Goal: Task Accomplishment & Management: Manage account settings

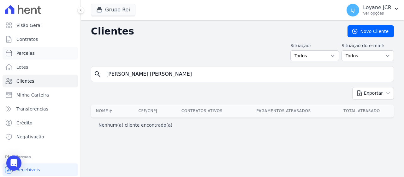
click at [51, 53] on link "Parcelas" at bounding box center [41, 53] width 76 height 13
select select
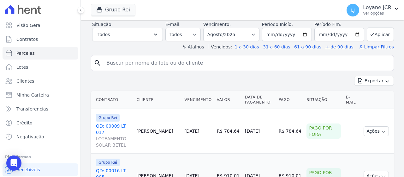
scroll to position [95, 0]
click at [243, 37] on select "Filtrar por período ──────── Todos os meses Janeiro/2020 Fevereiro/2020 Março/2…" at bounding box center [231, 33] width 56 height 13
select select "07/2025"
click at [208, 27] on select "Filtrar por período ──────── Todos os meses Janeiro/2020 Fevereiro/2020 Março/2…" at bounding box center [231, 33] width 56 height 13
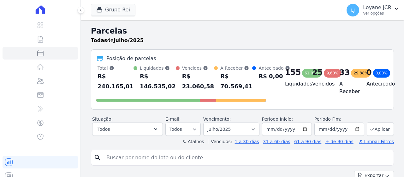
select select
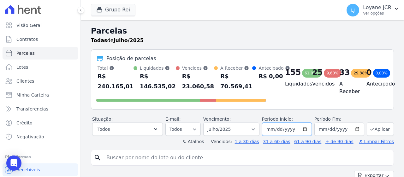
click at [269, 133] on input "2025-07-01" at bounding box center [287, 128] width 50 height 13
type input "[DATE]"
click at [319, 136] on input "2025-07-31" at bounding box center [340, 128] width 50 height 13
type input "[DATE]"
click at [375, 136] on button "Aplicar" at bounding box center [380, 129] width 27 height 14
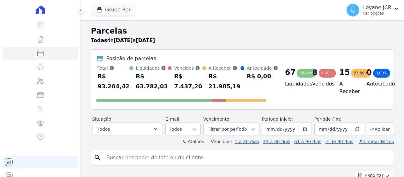
select select
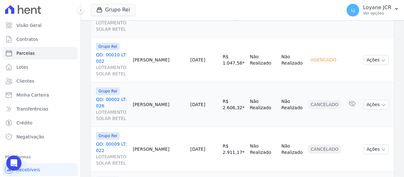
scroll to position [999, 0]
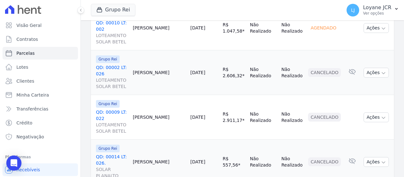
select select
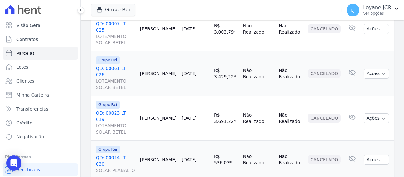
scroll to position [968, 0]
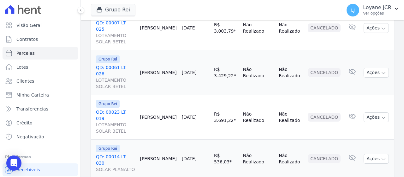
select select
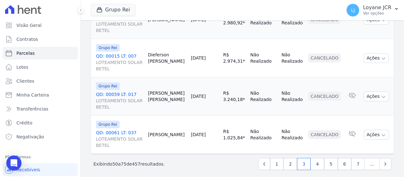
scroll to position [980, 0]
click at [317, 161] on link "4" at bounding box center [318, 163] width 14 height 12
click at [275, 161] on link "1" at bounding box center [277, 163] width 14 height 12
select select
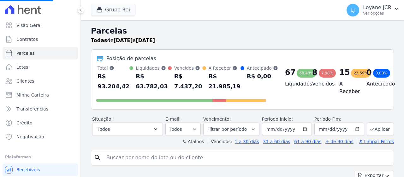
click at [313, 164] on div "search" at bounding box center [242, 157] width 303 height 16
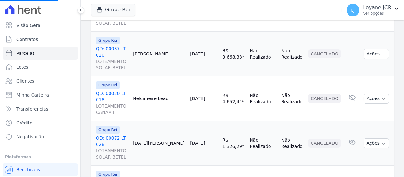
scroll to position [999, 0]
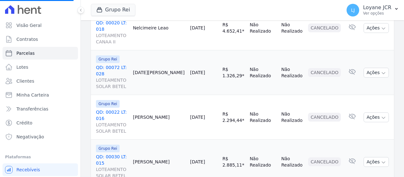
select select
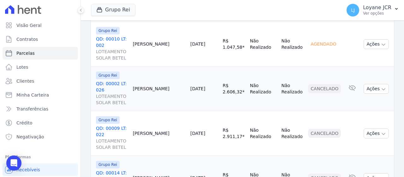
scroll to position [999, 0]
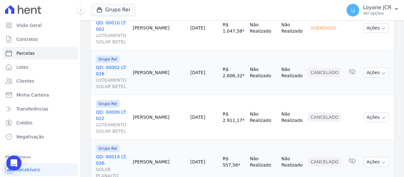
select select
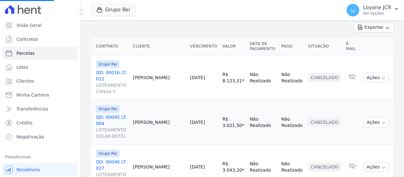
scroll to position [158, 0]
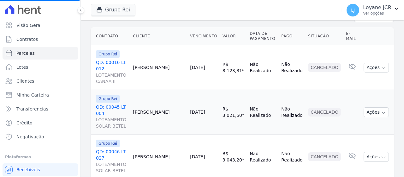
select select
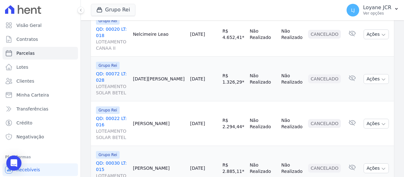
scroll to position [999, 0]
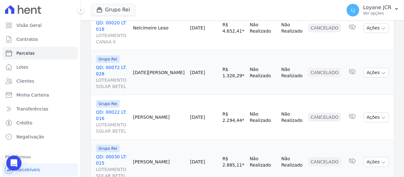
select select
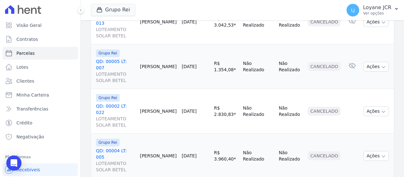
scroll to position [999, 0]
select select
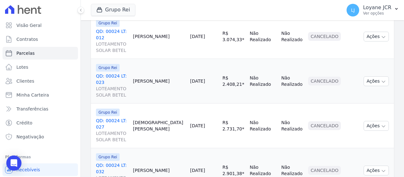
scroll to position [999, 0]
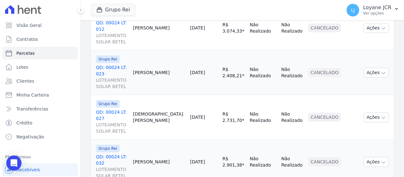
select select
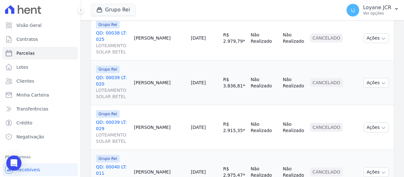
scroll to position [999, 0]
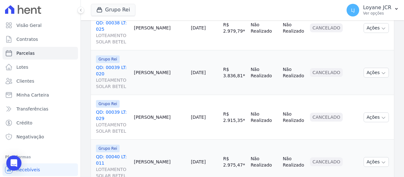
select select
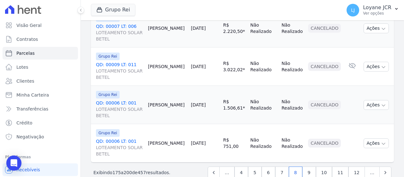
scroll to position [1006, 0]
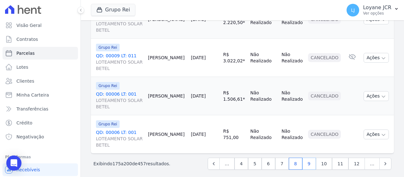
click at [314, 163] on link "9" at bounding box center [310, 163] width 14 height 12
select select
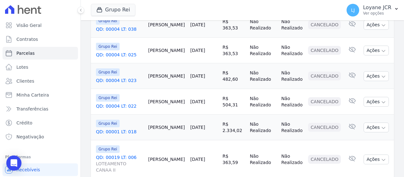
scroll to position [803, 0]
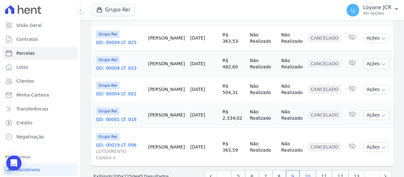
click at [313, 170] on link "10" at bounding box center [308, 176] width 16 height 12
select select
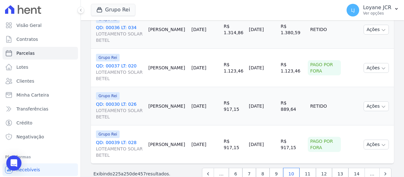
scroll to position [898, 0]
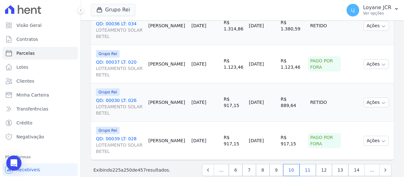
click at [311, 164] on link "11" at bounding box center [308, 170] width 16 height 12
select select
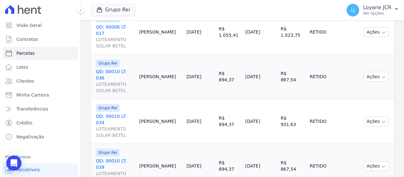
scroll to position [1006, 0]
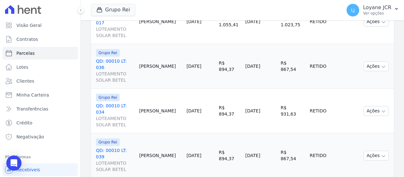
select select
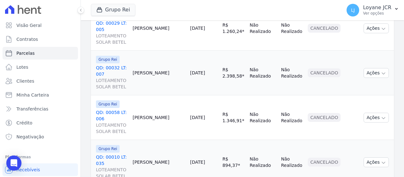
scroll to position [993, 0]
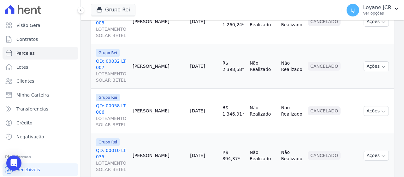
select select
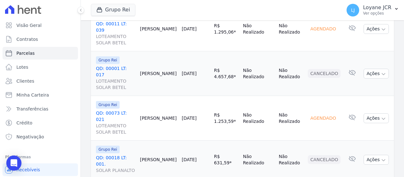
scroll to position [993, 0]
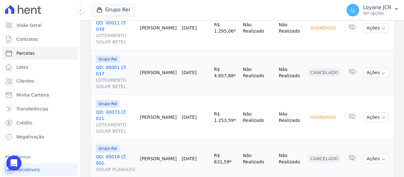
select select
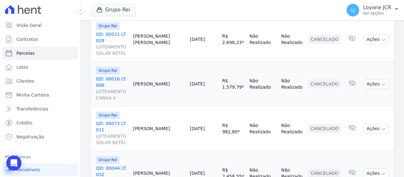
scroll to position [993, 0]
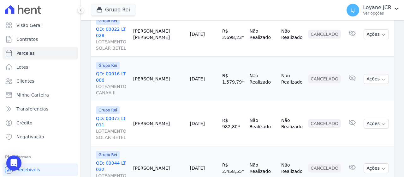
select select
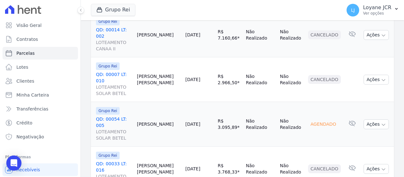
scroll to position [999, 0]
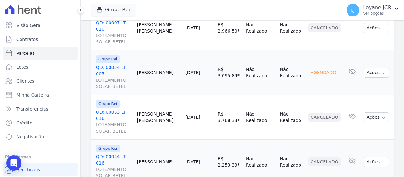
select select
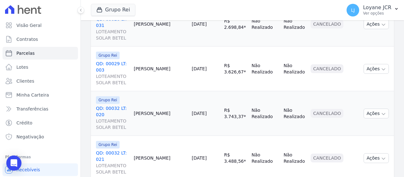
scroll to position [1006, 0]
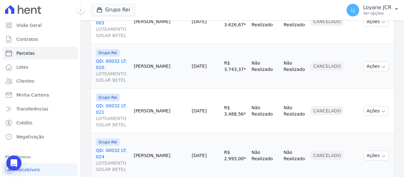
select select
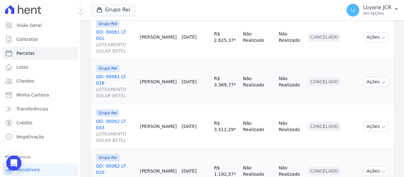
scroll to position [1006, 0]
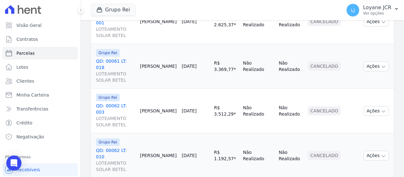
select select
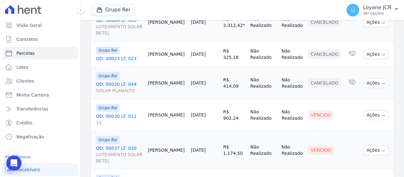
scroll to position [330, 0]
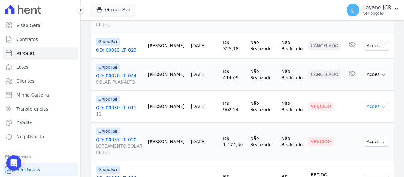
click at [374, 101] on button "Ações" at bounding box center [376, 106] width 25 height 10
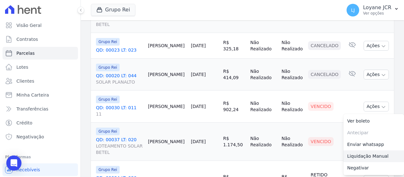
click at [385, 150] on link "Liquidação Manual" at bounding box center [374, 156] width 61 height 12
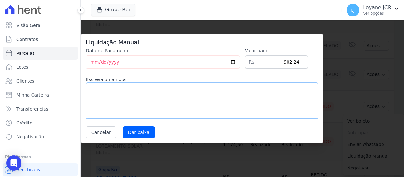
click at [170, 88] on textarea at bounding box center [202, 100] width 233 height 36
type textarea "p"
type textarea "PAGO POR FORA"
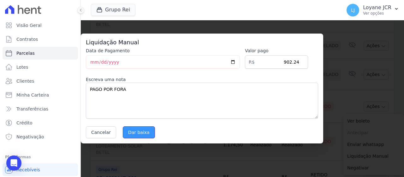
click at [136, 130] on input "Dar baixa" at bounding box center [139, 132] width 32 height 12
select select
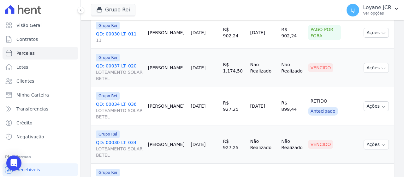
scroll to position [411, 0]
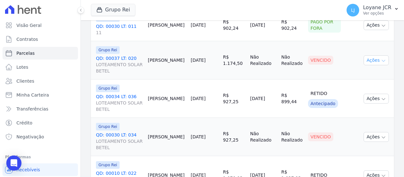
click at [381, 59] on icon "button" at bounding box center [383, 60] width 5 height 5
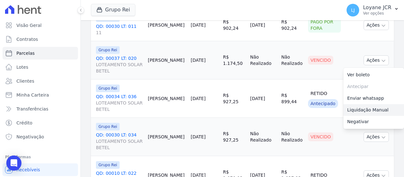
click at [378, 108] on link "Liquidação Manual" at bounding box center [374, 110] width 61 height 12
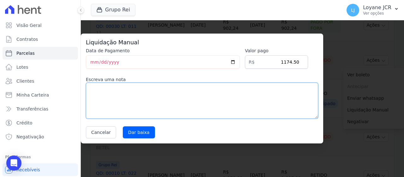
click at [221, 100] on textarea at bounding box center [202, 100] width 233 height 36
type textarea "PAGO POR FORA"
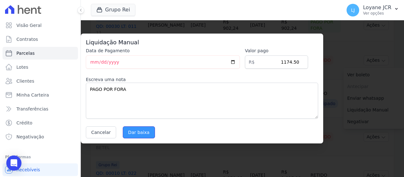
click at [144, 135] on input "Dar baixa" at bounding box center [139, 132] width 32 height 12
select select
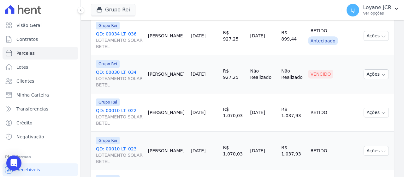
scroll to position [506, 0]
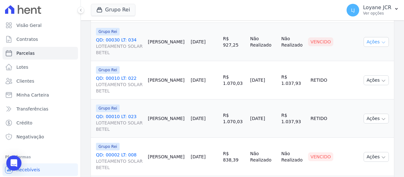
click at [372, 38] on button "Ações" at bounding box center [376, 42] width 25 height 10
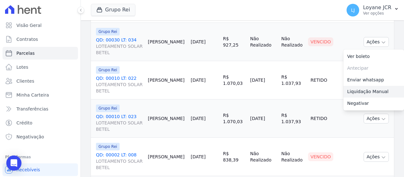
click at [354, 88] on link "Liquidação Manual" at bounding box center [374, 92] width 61 height 12
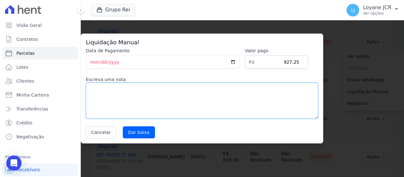
click at [222, 103] on textarea at bounding box center [202, 100] width 233 height 36
type textarea "PAGO POR FORA"
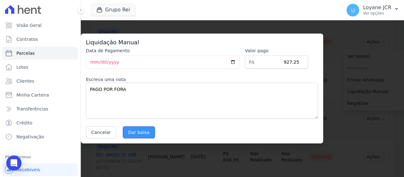
click at [142, 133] on input "Dar baixa" at bounding box center [139, 132] width 32 height 12
select select
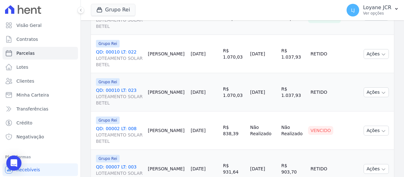
scroll to position [595, 0]
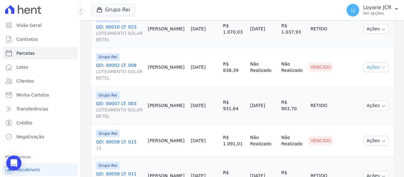
click at [368, 66] on button "Ações" at bounding box center [376, 67] width 25 height 10
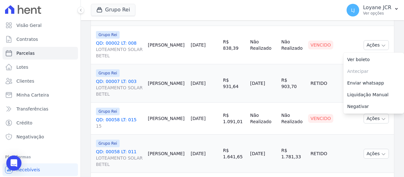
scroll to position [627, 0]
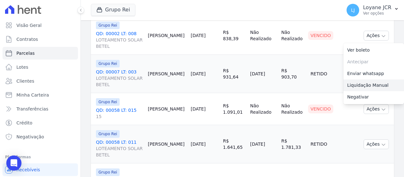
click at [353, 81] on link "Liquidação Manual" at bounding box center [374, 85] width 61 height 12
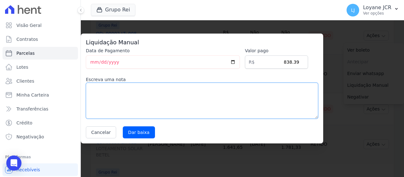
click at [177, 82] on textarea at bounding box center [202, 100] width 233 height 36
type textarea "PAGO POR FORA"
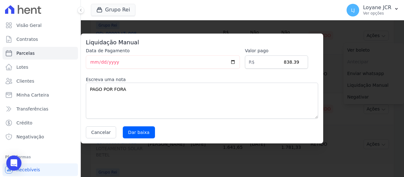
click at [131, 138] on div "Liquidação Manual Data de Pagamento [DATE] [GEOGRAPHIC_DATA] R$ 838.39 Escreva …" at bounding box center [202, 88] width 243 height 110
click at [131, 133] on input "Dar baixa" at bounding box center [139, 132] width 32 height 12
select select
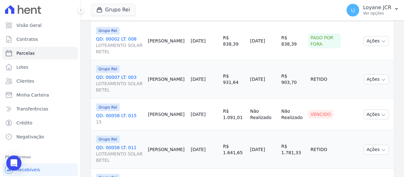
scroll to position [632, 0]
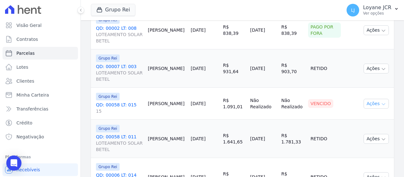
click at [381, 103] on icon "button" at bounding box center [383, 103] width 5 height 5
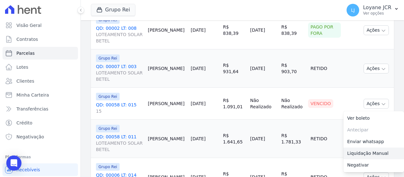
click at [368, 153] on link "Liquidação Manual" at bounding box center [374, 153] width 61 height 12
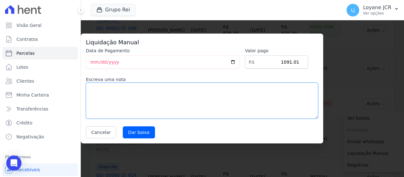
click at [187, 105] on textarea at bounding box center [202, 100] width 233 height 36
type textarea "PAGO POR FORA"
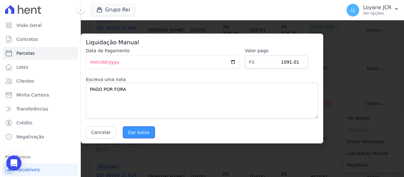
click at [145, 132] on input "Dar baixa" at bounding box center [139, 132] width 32 height 12
select select
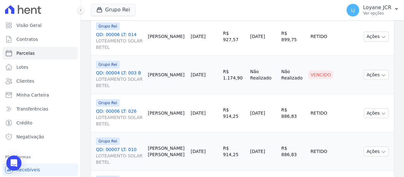
scroll to position [790, 0]
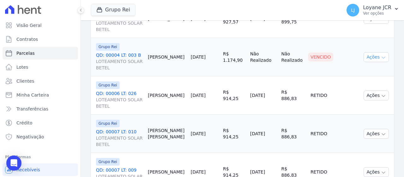
click at [373, 52] on button "Ações" at bounding box center [376, 57] width 25 height 10
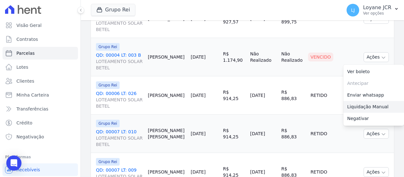
click at [366, 103] on link "Liquidação Manual" at bounding box center [374, 107] width 61 height 12
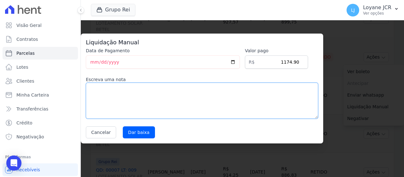
click at [267, 103] on textarea at bounding box center [202, 100] width 233 height 36
type textarea "PAGO POR FORA"
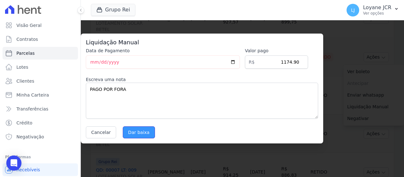
click at [140, 129] on input "Dar baixa" at bounding box center [139, 132] width 32 height 12
select select
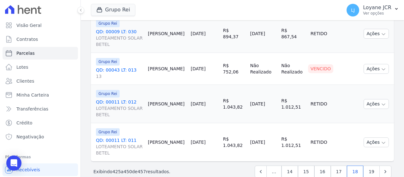
scroll to position [974, 0]
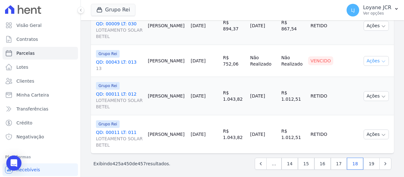
click at [375, 59] on button "Ações" at bounding box center [376, 61] width 25 height 10
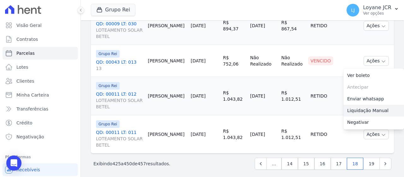
click at [349, 109] on link "Liquidação Manual" at bounding box center [374, 111] width 61 height 12
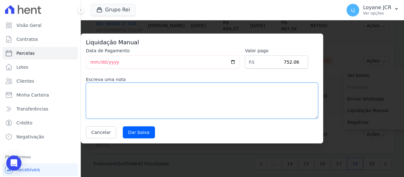
click at [181, 100] on textarea at bounding box center [202, 100] width 233 height 36
type textarea "PAGO POR FORA"
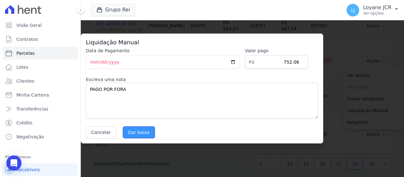
click at [142, 129] on input "Dar baixa" at bounding box center [139, 132] width 32 height 12
select select
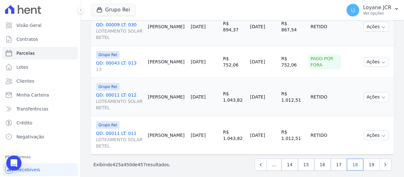
scroll to position [974, 0]
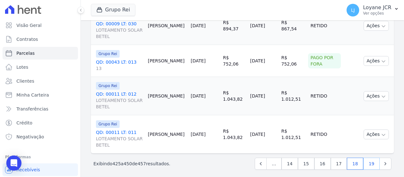
click at [373, 161] on link "19" at bounding box center [372, 163] width 16 height 12
select select
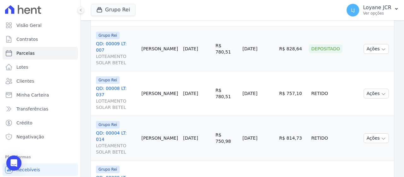
scroll to position [319, 0]
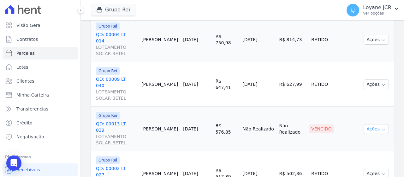
click at [372, 124] on button "Ações" at bounding box center [376, 129] width 25 height 10
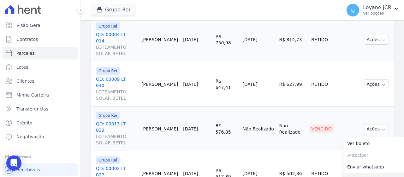
click at [366, 173] on link "Liquidação Manual" at bounding box center [374, 179] width 61 height 12
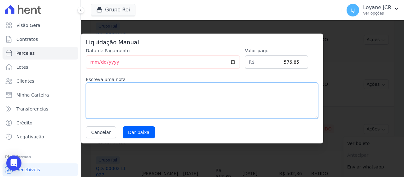
click at [206, 86] on textarea at bounding box center [202, 100] width 233 height 36
type textarea "P"
type textarea "PAGO POR FORA"
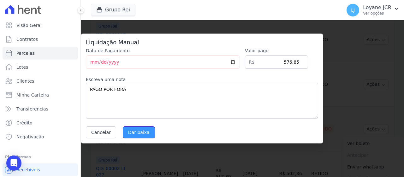
click at [135, 128] on input "Dar baixa" at bounding box center [139, 132] width 32 height 12
select select
